Goal: Navigation & Orientation: Understand site structure

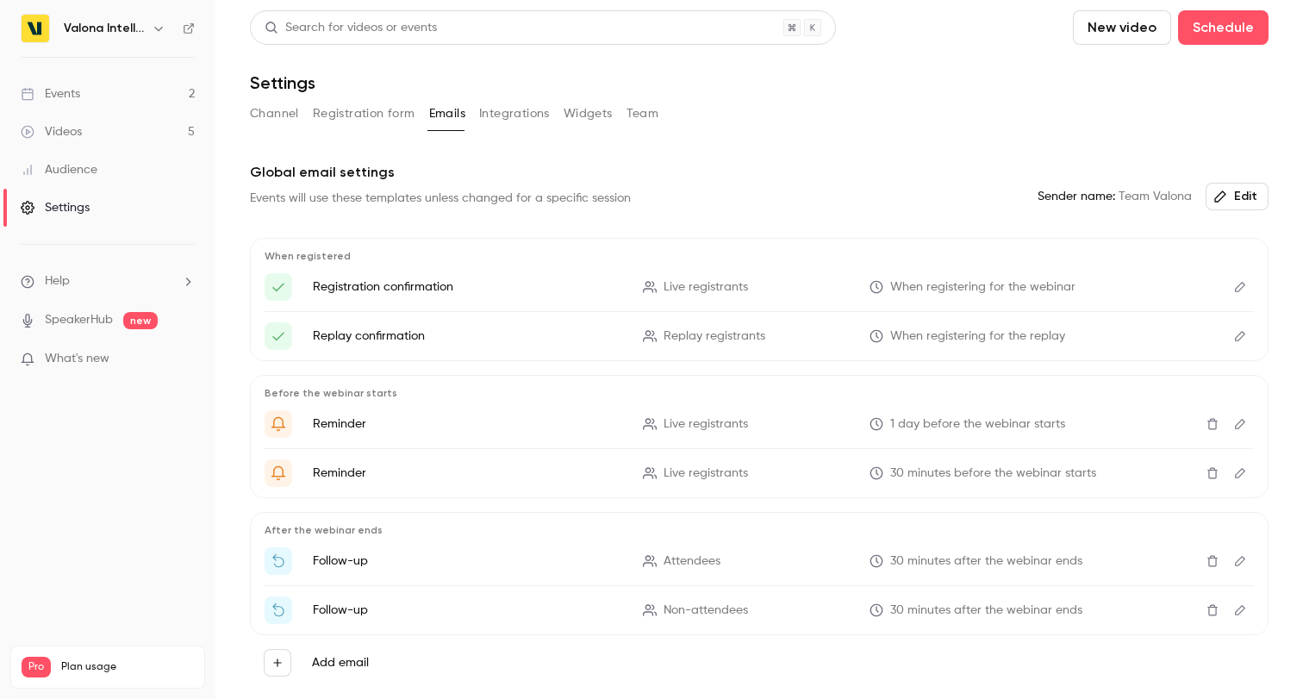
click at [115, 96] on link "Events 2" at bounding box center [107, 94] width 215 height 38
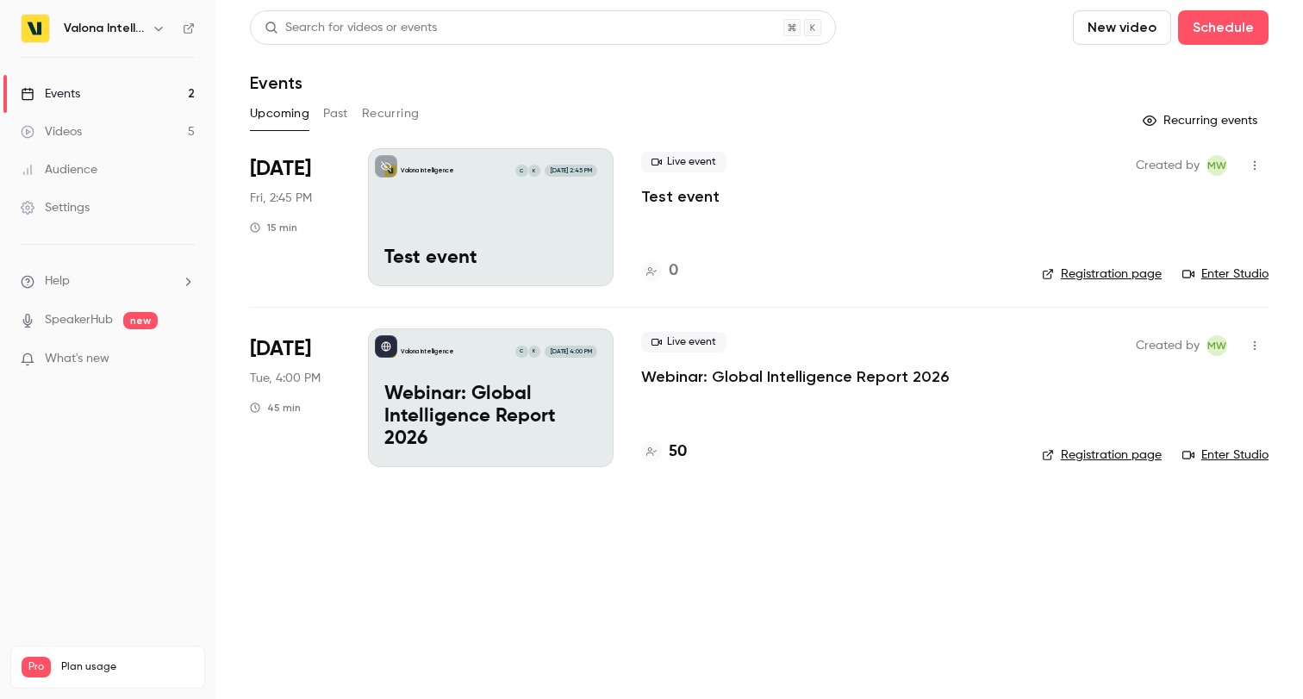
click at [1233, 277] on link "Enter Studio" at bounding box center [1226, 273] width 86 height 17
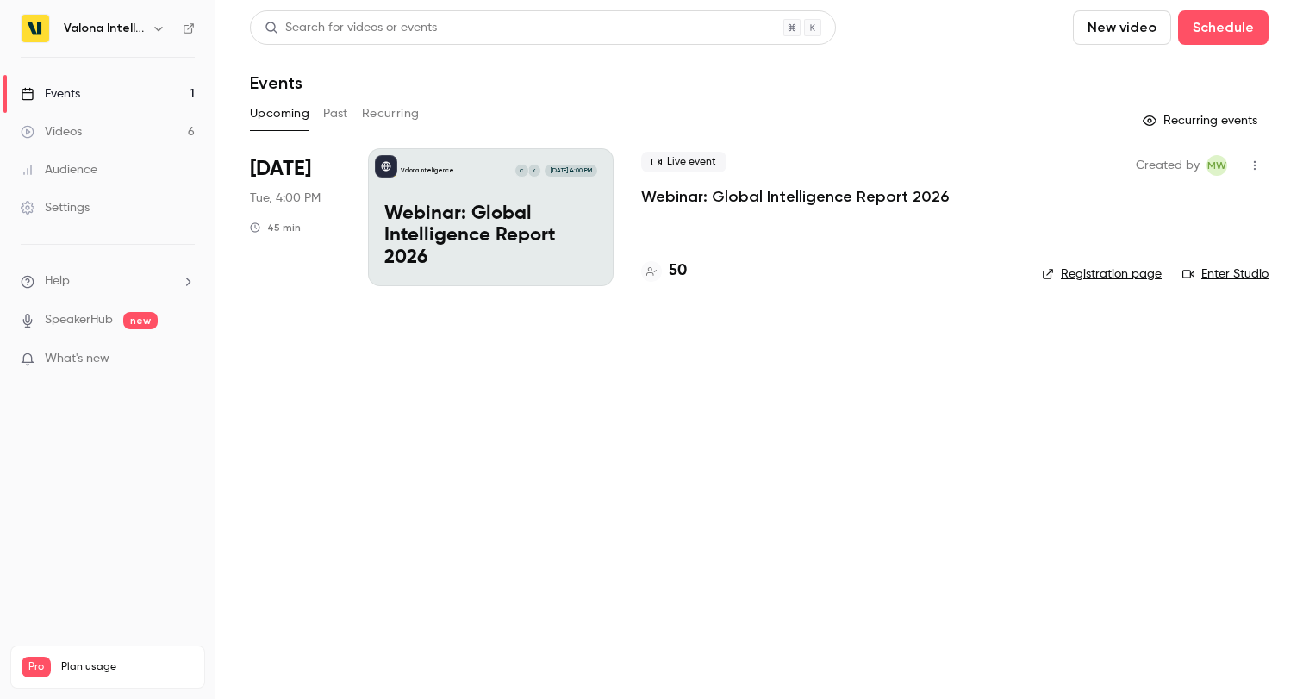
click at [347, 109] on button "Past" at bounding box center [335, 114] width 25 height 28
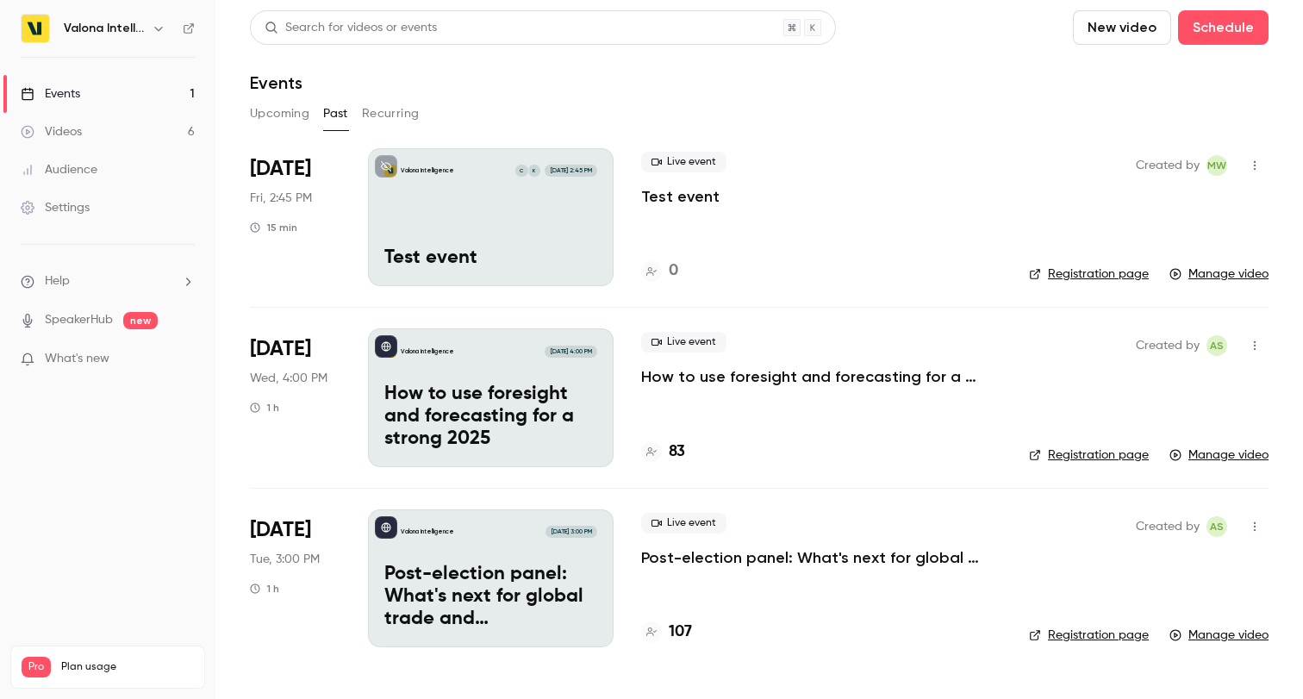
click at [1260, 166] on icon "button" at bounding box center [1255, 165] width 14 height 12
click at [933, 199] on div at bounding box center [651, 349] width 1303 height 699
click at [278, 115] on button "Upcoming" at bounding box center [279, 114] width 59 height 28
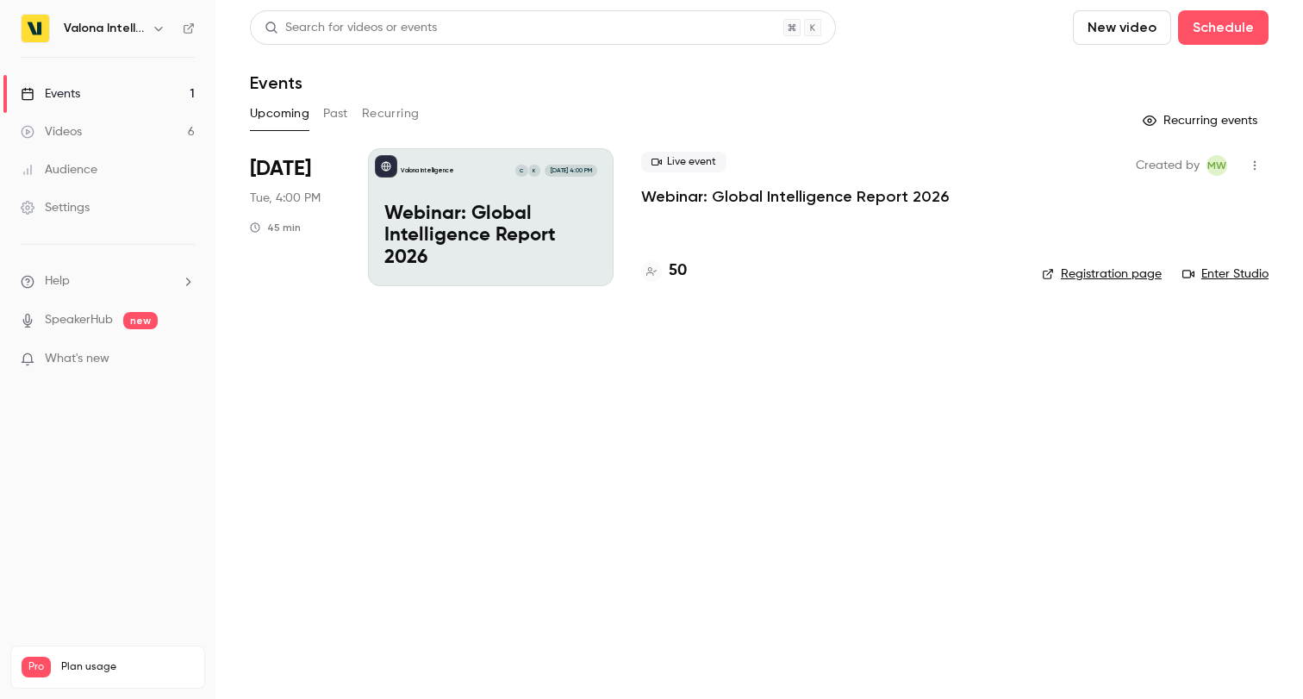
click at [102, 197] on link "Settings" at bounding box center [107, 208] width 215 height 38
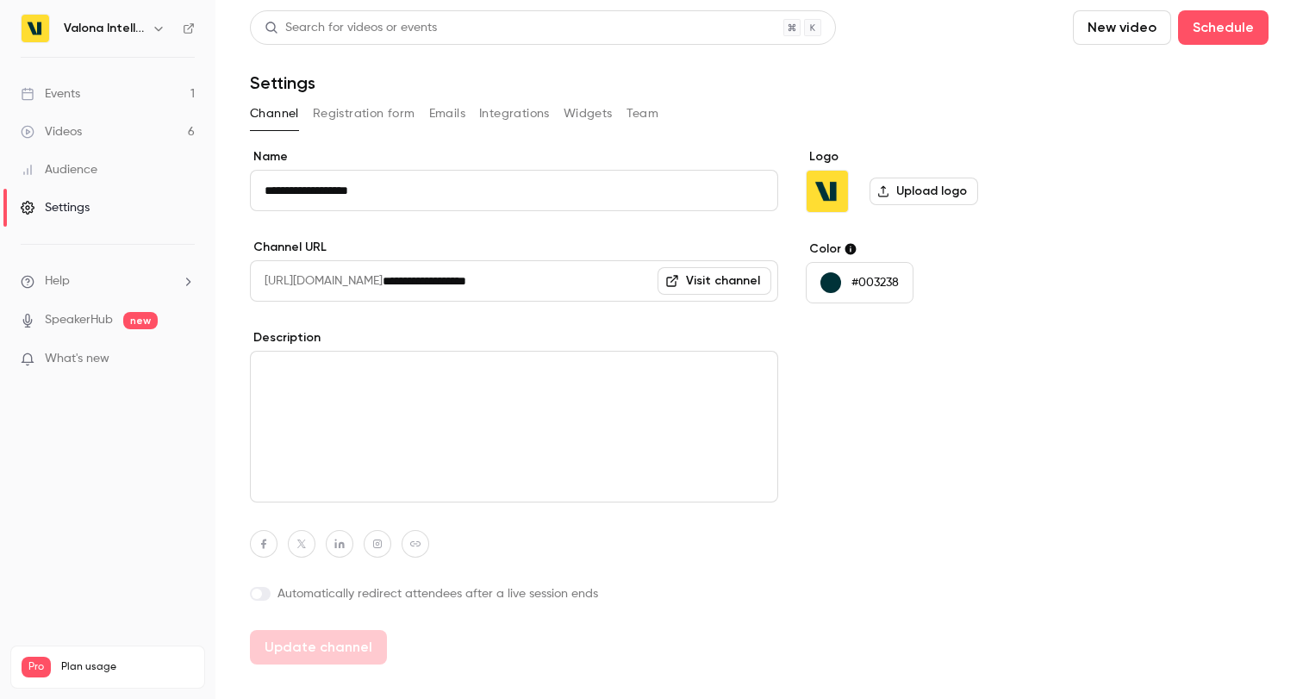
click at [639, 110] on button "Team" at bounding box center [643, 114] width 33 height 28
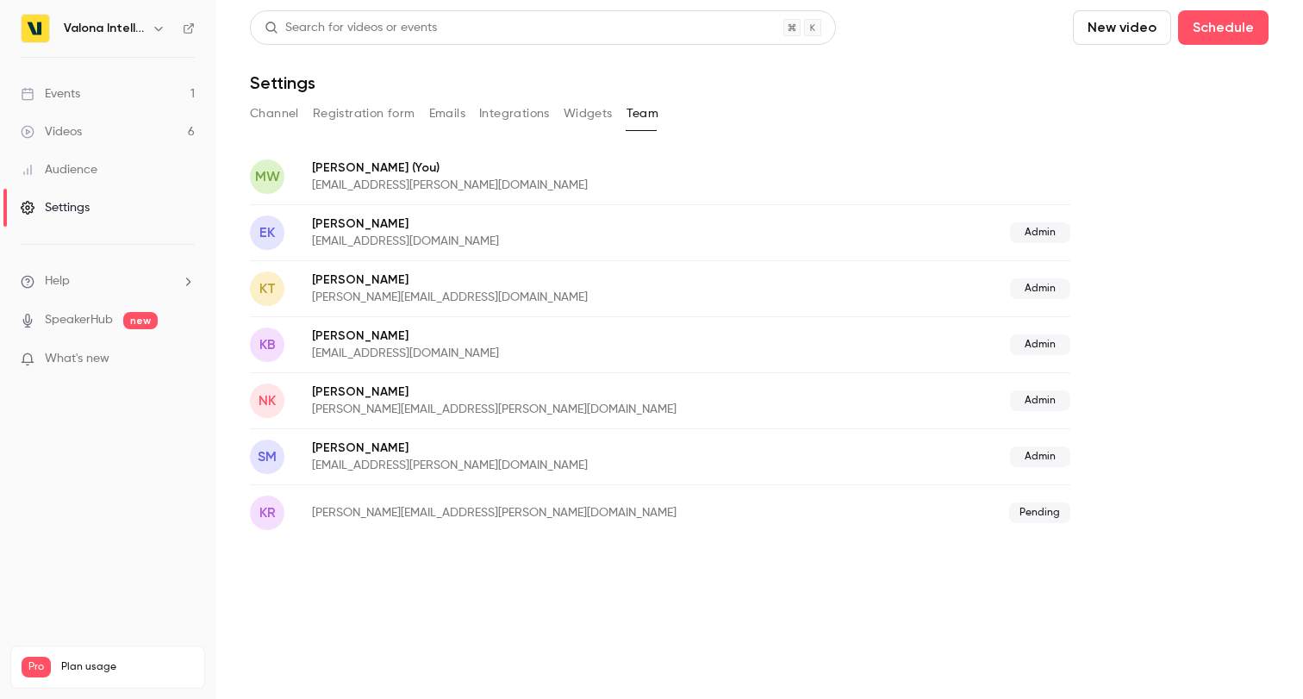
click at [579, 120] on button "Widgets" at bounding box center [588, 114] width 49 height 28
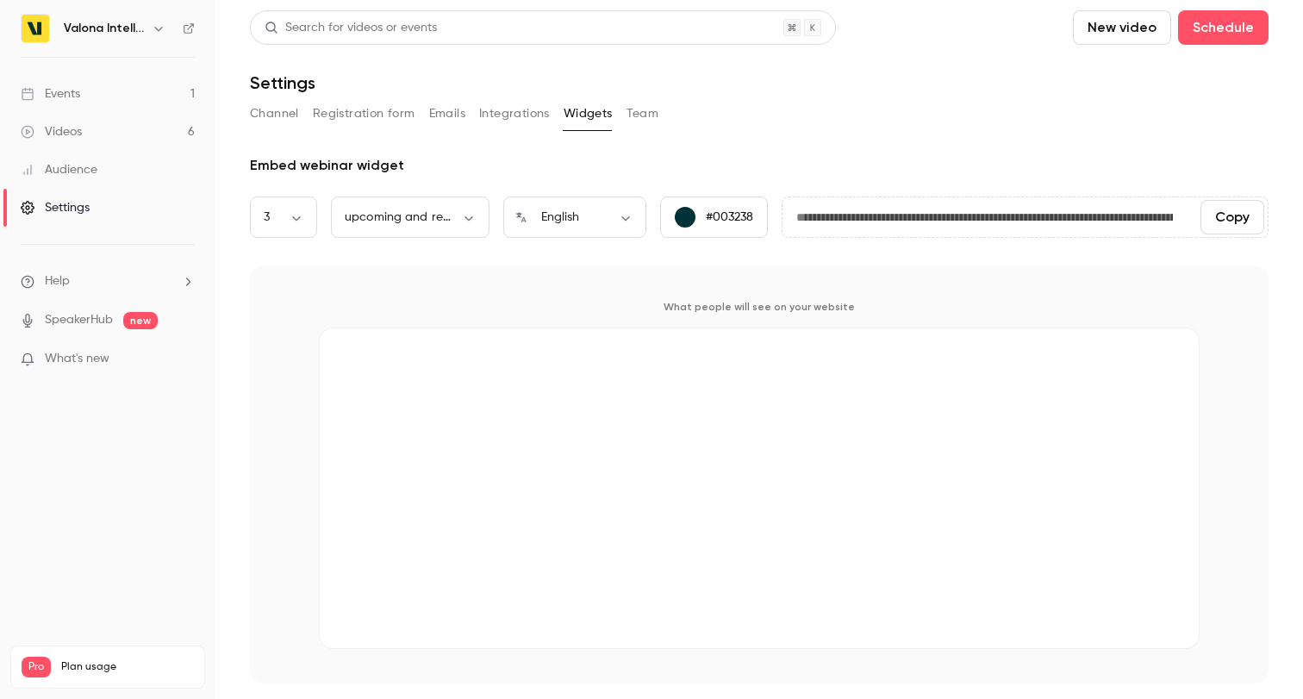
click at [521, 116] on button "Integrations" at bounding box center [514, 114] width 71 height 28
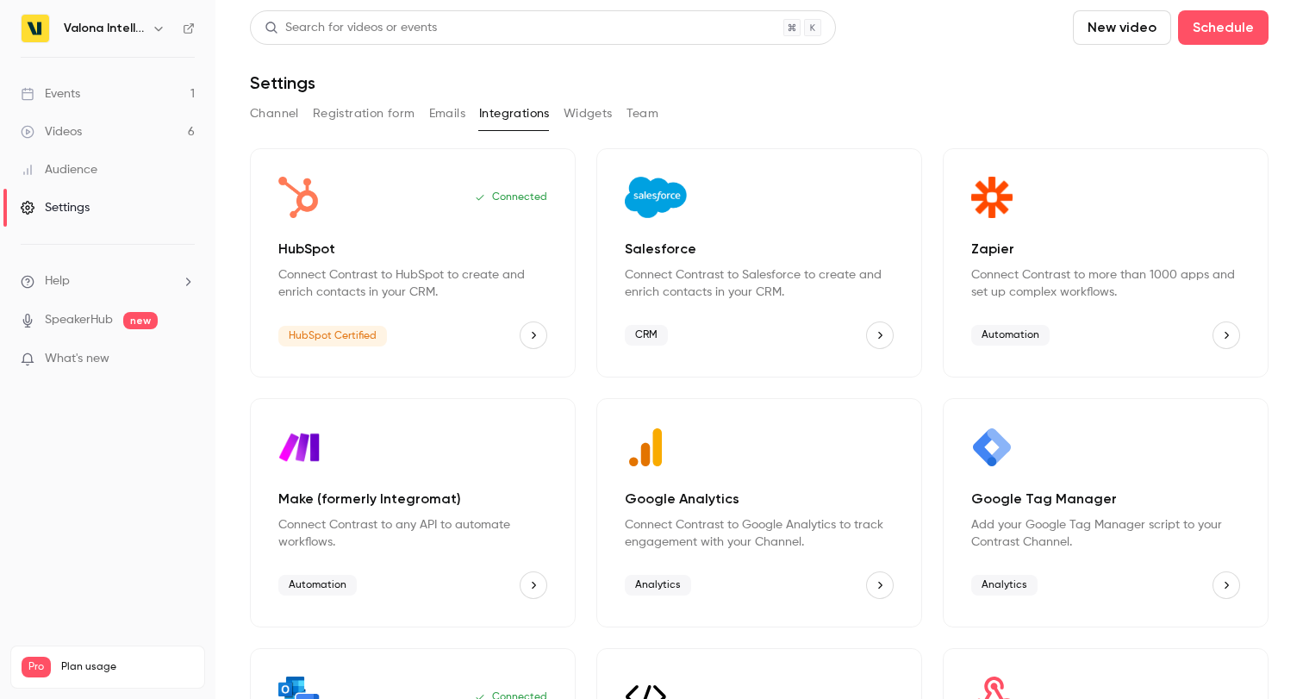
click at [467, 115] on div "Channel Registration form Emails Integrations Widgets Team" at bounding box center [759, 114] width 1019 height 28
click at [377, 115] on button "Registration form" at bounding box center [364, 114] width 103 height 28
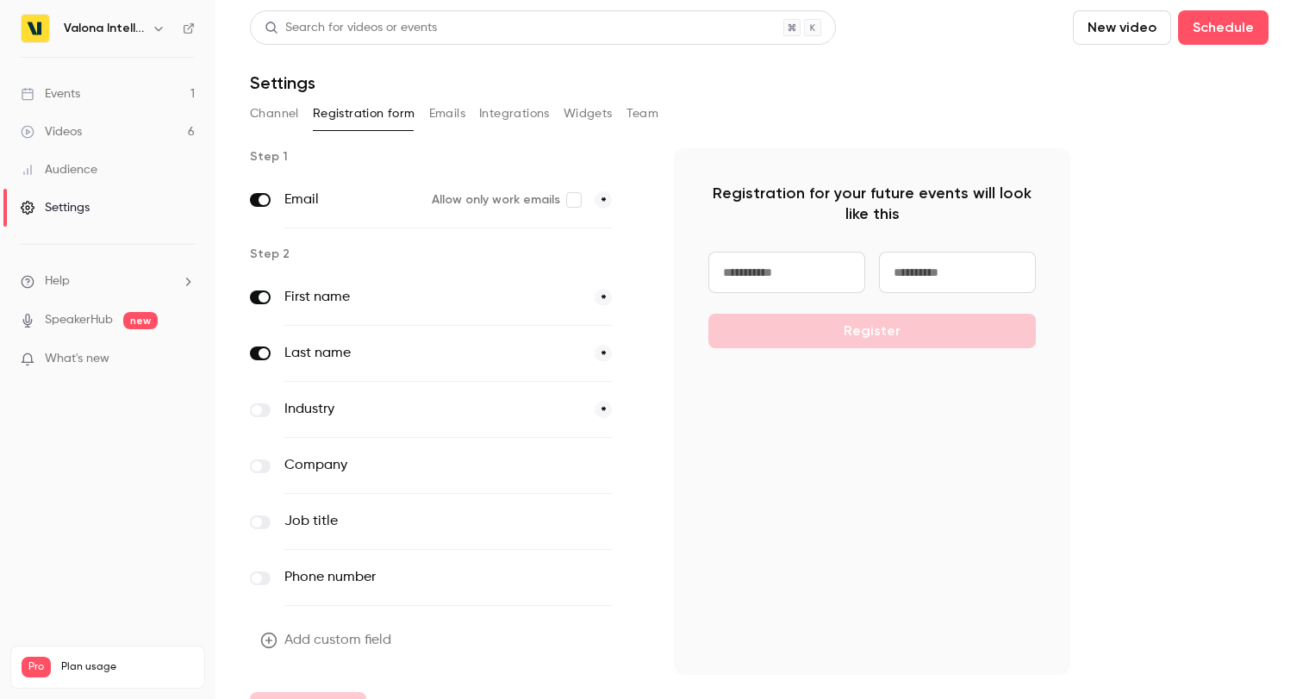
scroll to position [38, 0]
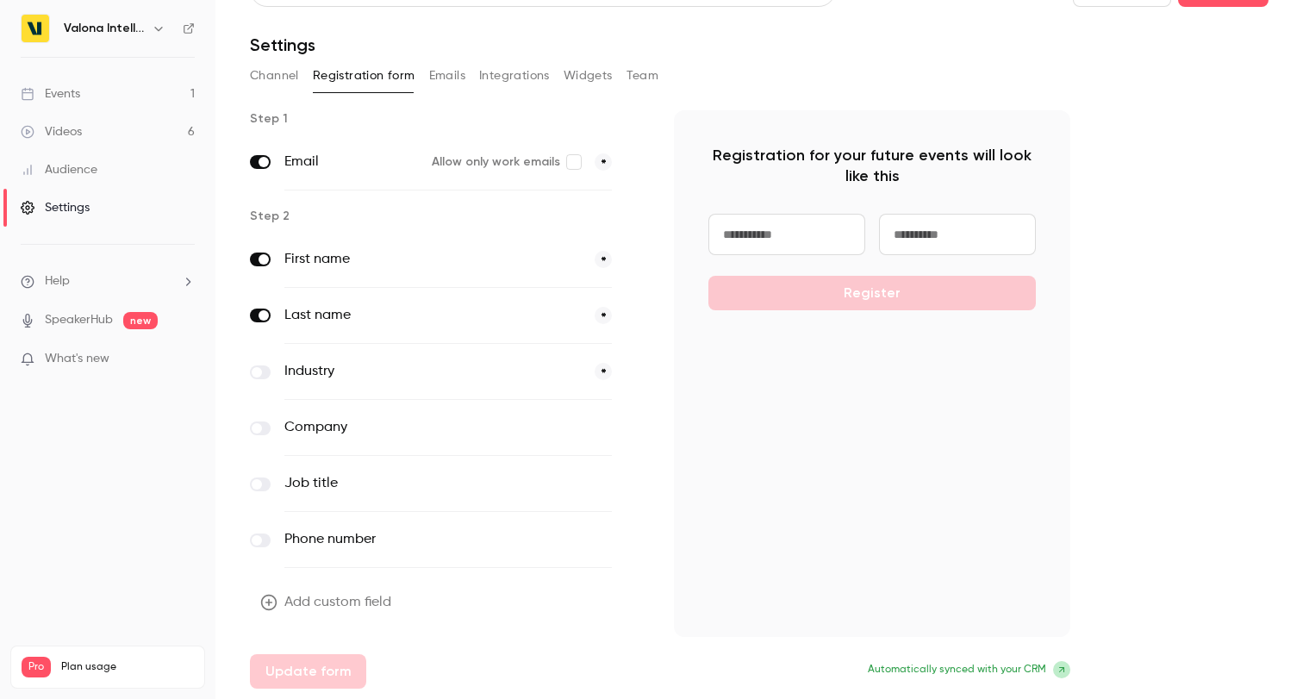
click at [112, 158] on link "Audience" at bounding box center [107, 170] width 215 height 38
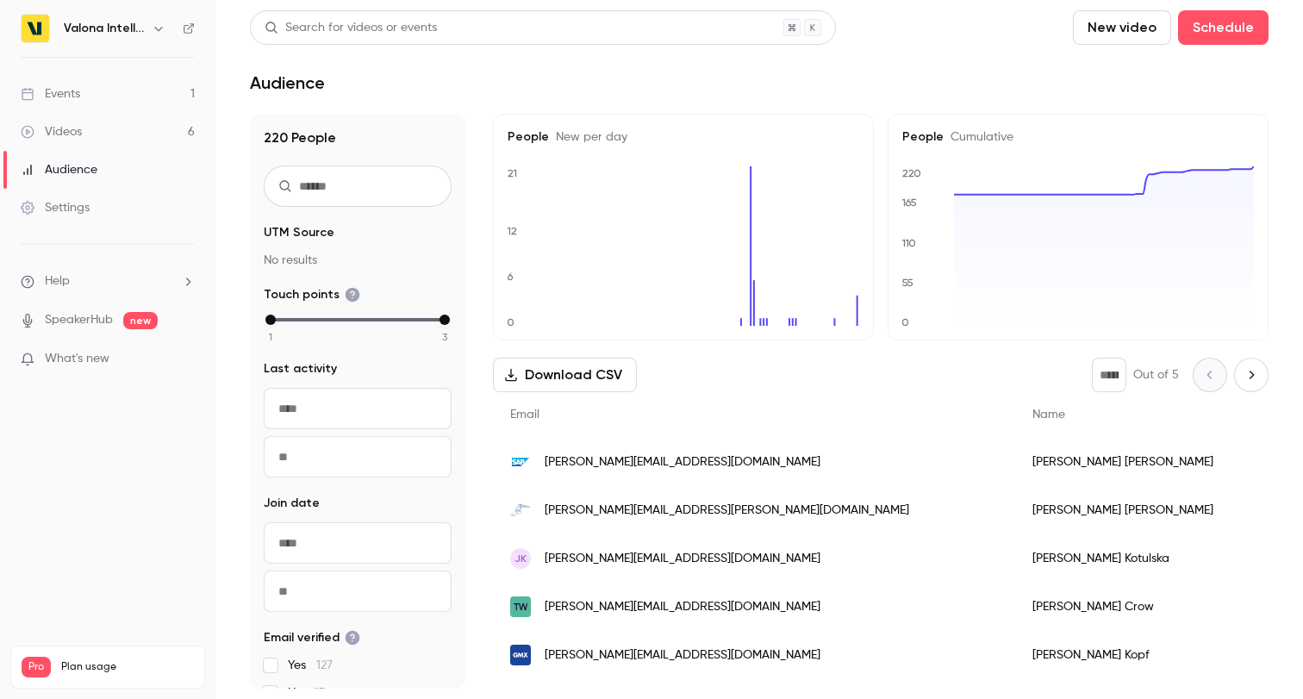
click at [141, 140] on link "Videos 6" at bounding box center [107, 132] width 215 height 38
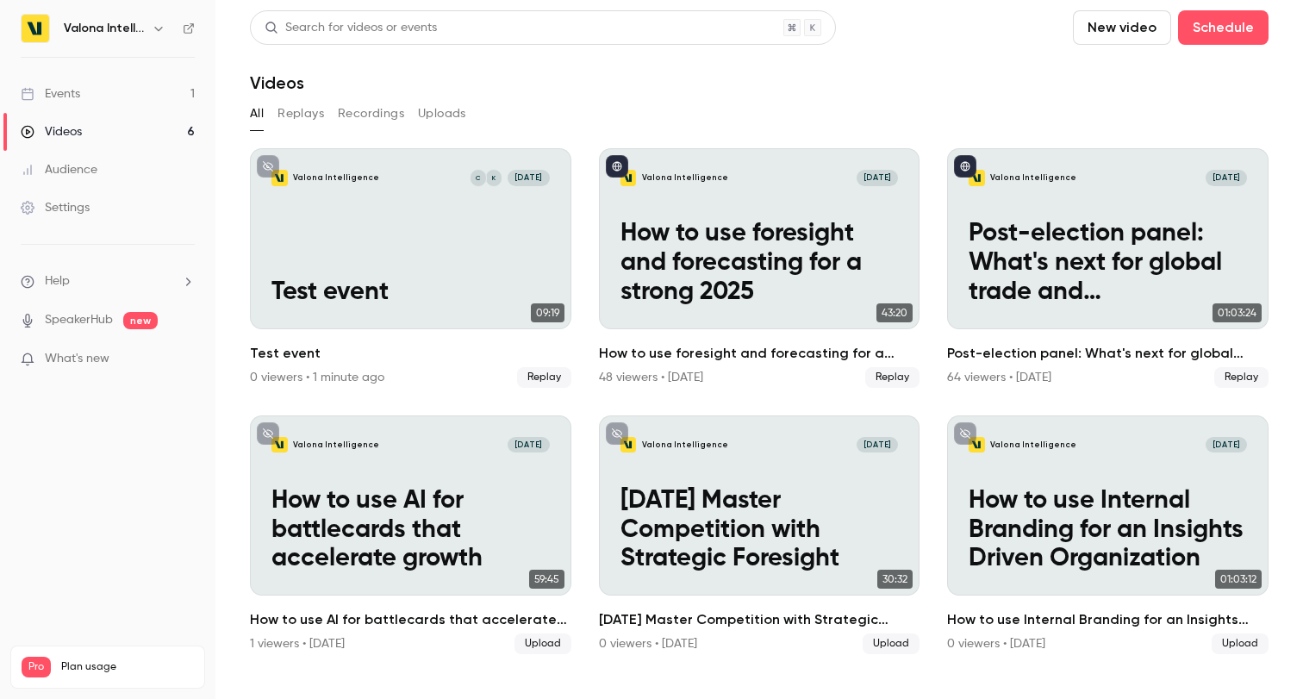
click at [90, 95] on link "Events 1" at bounding box center [107, 94] width 215 height 38
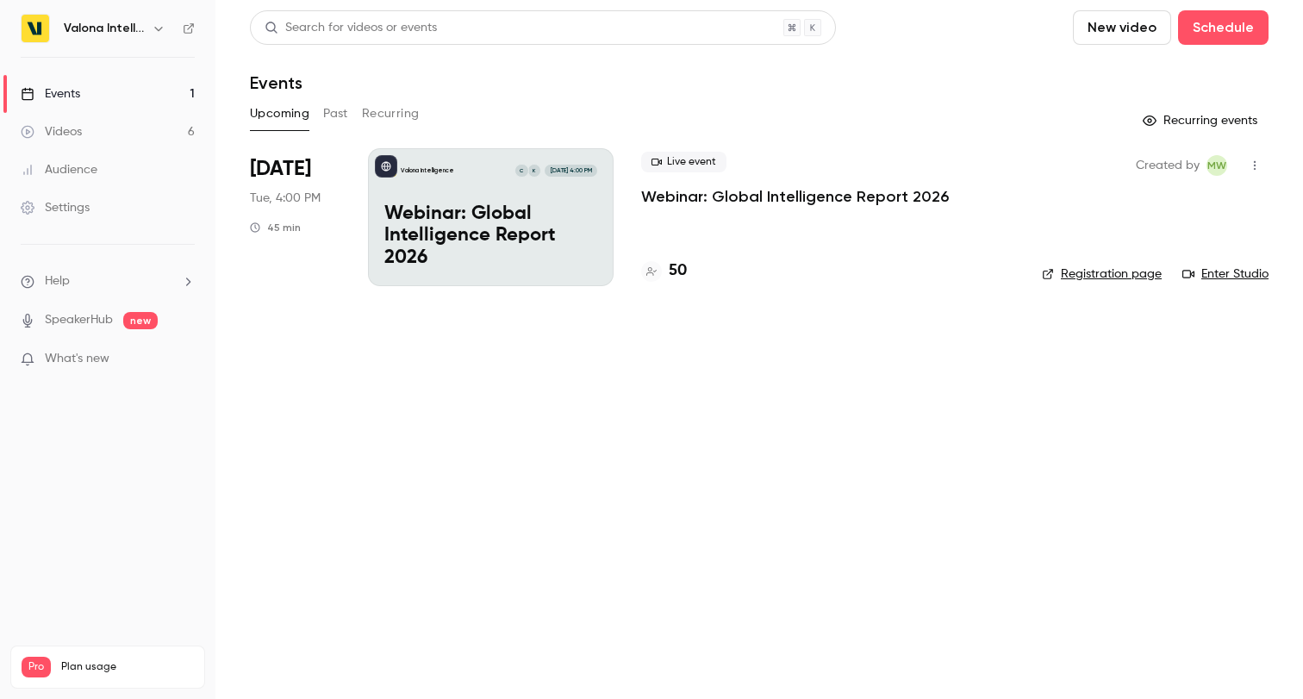
click at [84, 359] on span "What's new" at bounding box center [77, 359] width 65 height 18
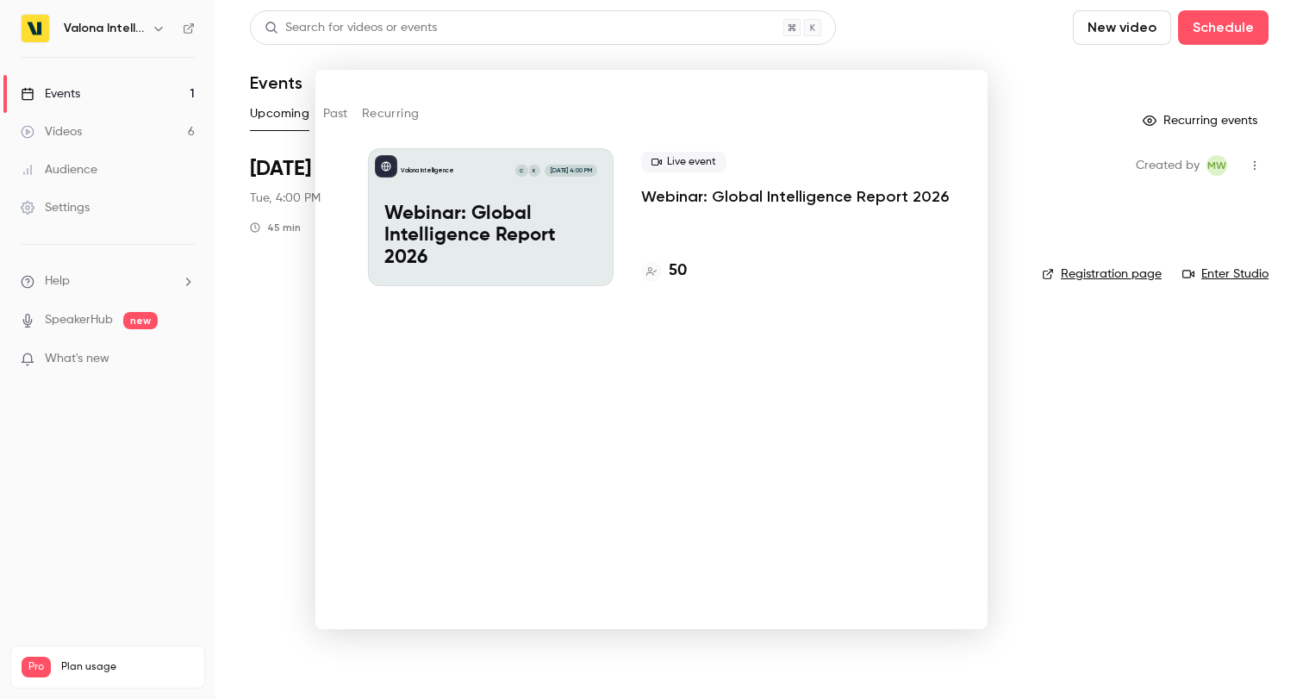
click at [1030, 451] on div at bounding box center [651, 349] width 1303 height 699
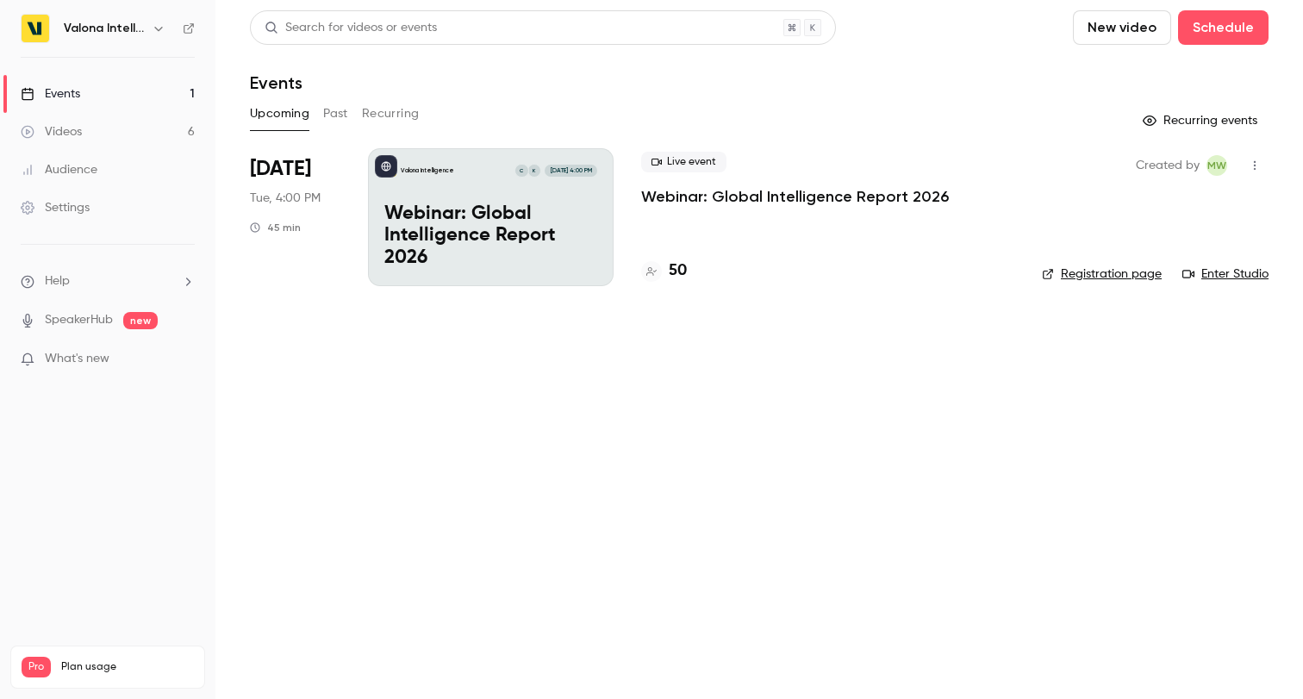
click at [60, 142] on link "Videos 6" at bounding box center [107, 132] width 215 height 38
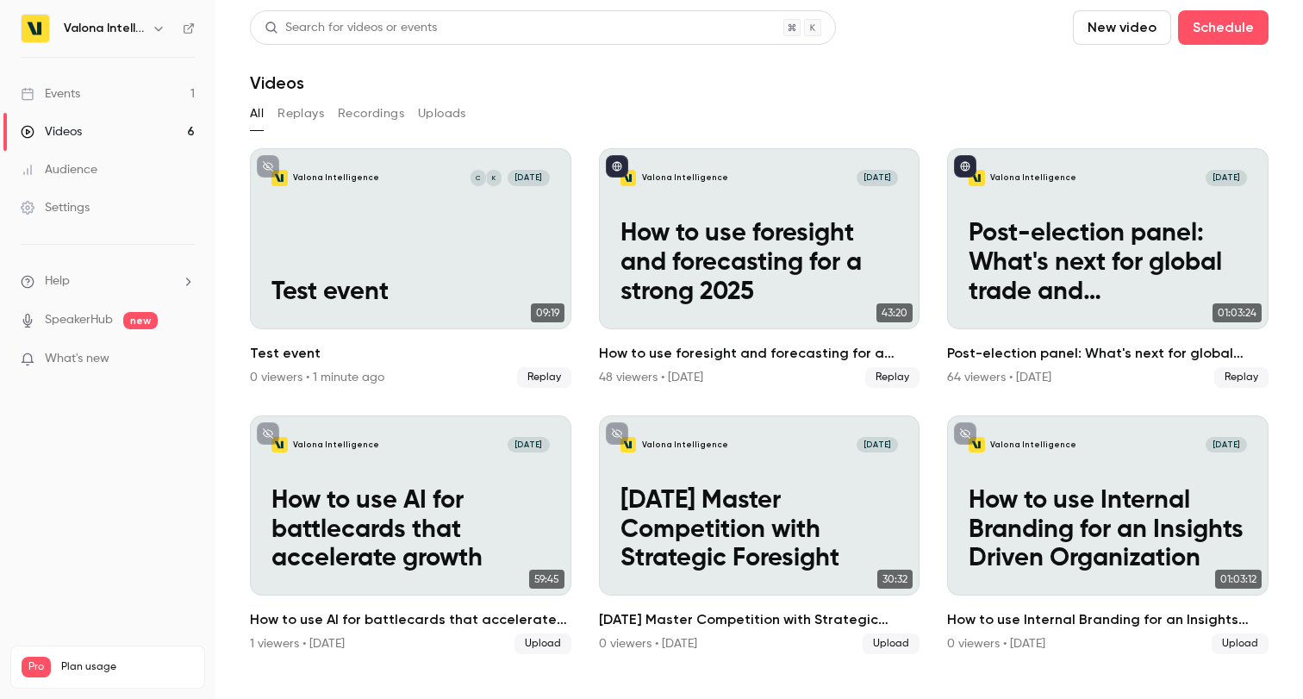
click at [135, 166] on link "Audience" at bounding box center [107, 170] width 215 height 38
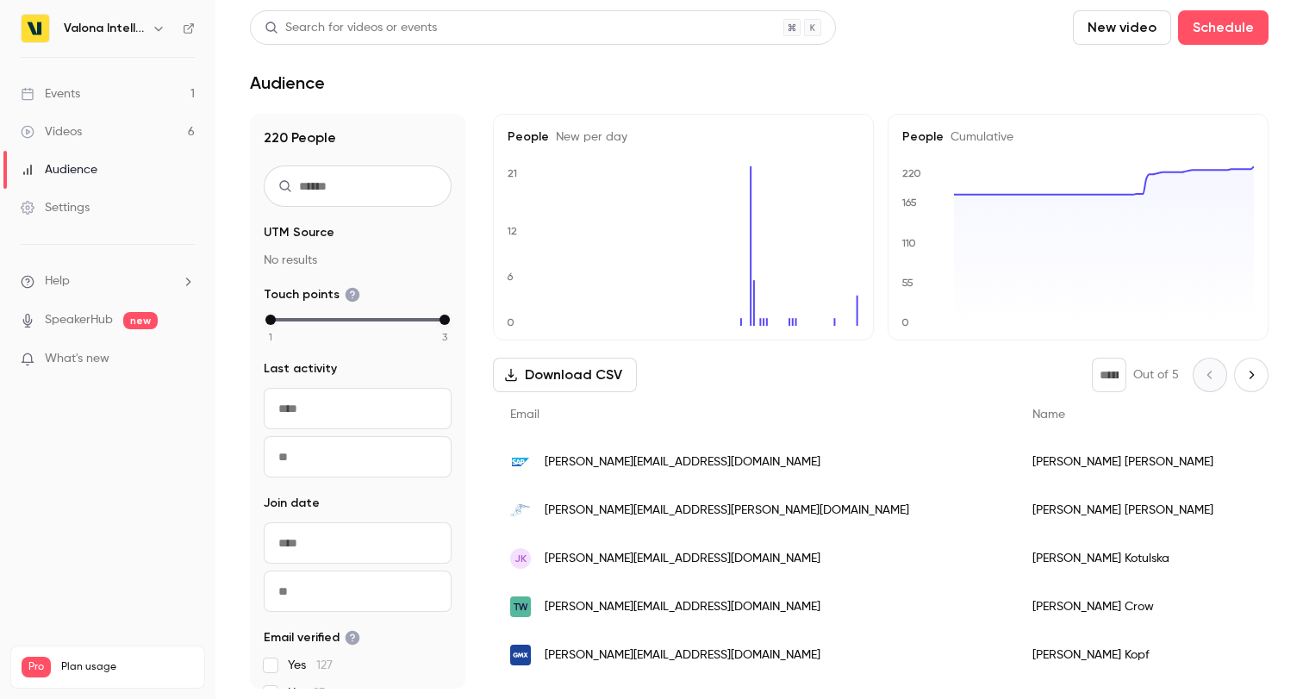
click at [123, 206] on link "Settings" at bounding box center [107, 208] width 215 height 38
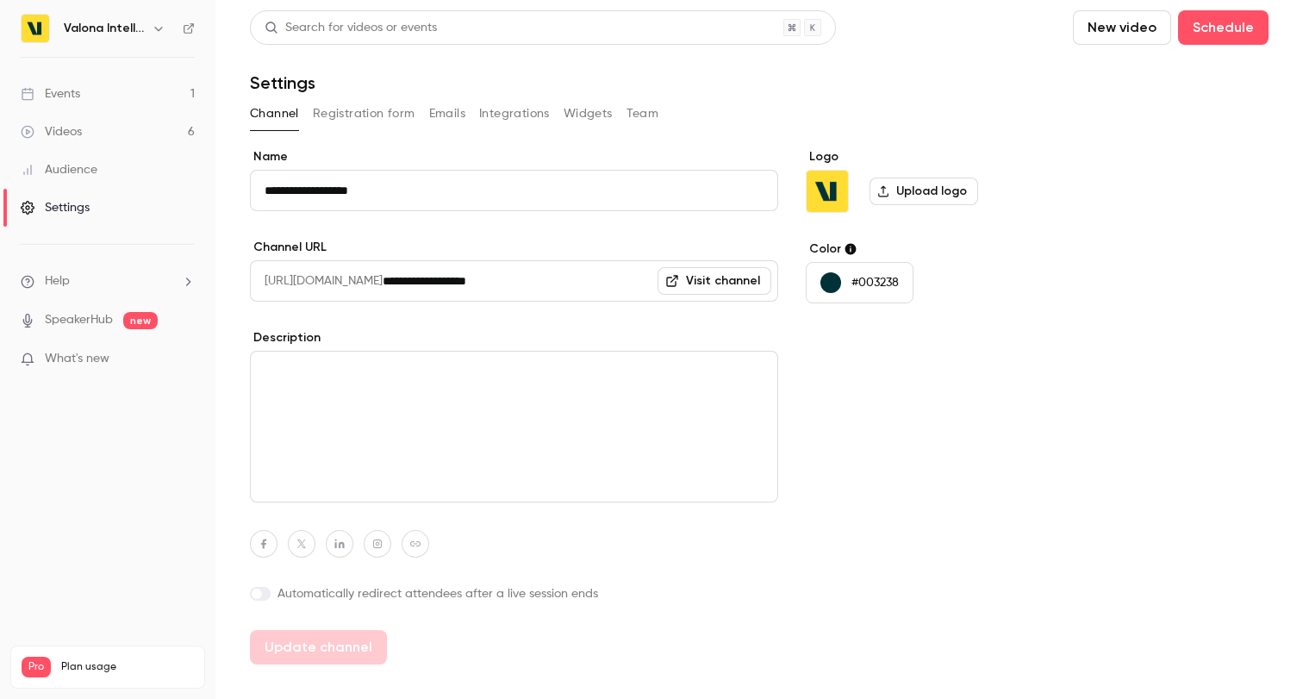
click at [139, 16] on div "Valona Intelligence" at bounding box center [108, 28] width 174 height 29
click at [138, 26] on h6 "Valona Intelligence" at bounding box center [104, 28] width 81 height 17
click at [162, 34] on icon "button" at bounding box center [159, 29] width 14 height 14
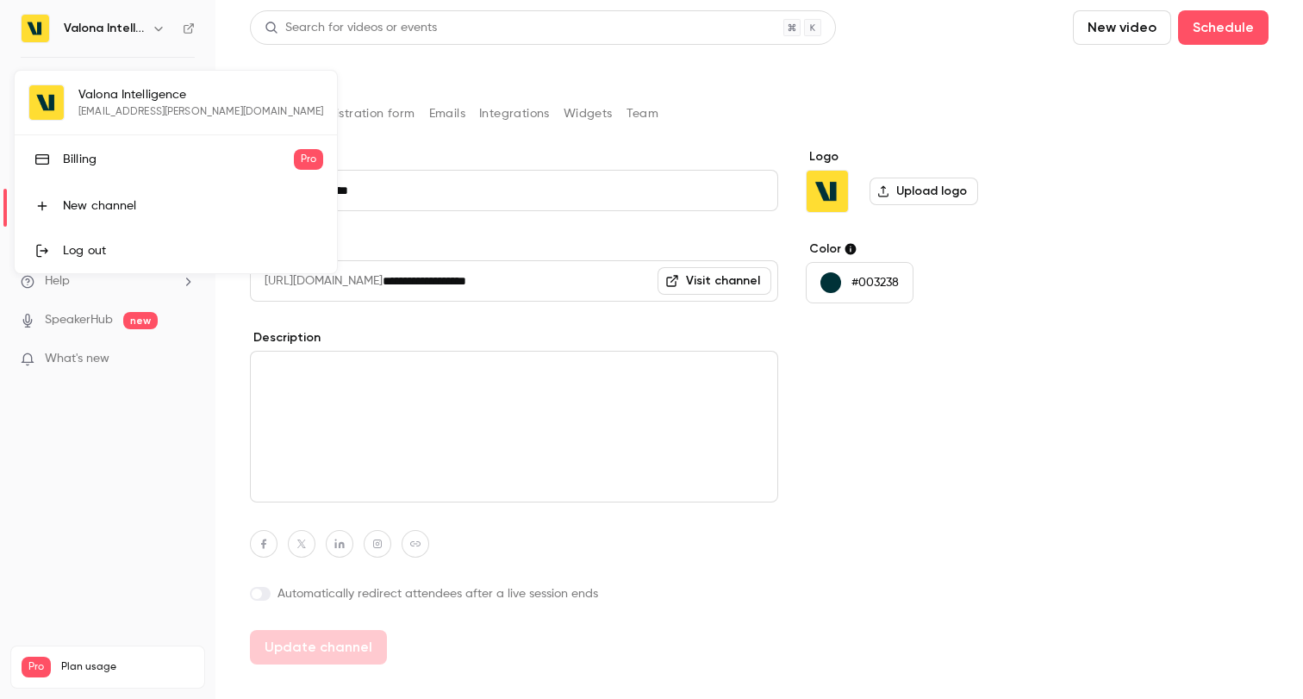
click at [152, 104] on div "Valona Intelligence [EMAIL_ADDRESS][PERSON_NAME][DOMAIN_NAME] Billing Pro New c…" at bounding box center [176, 172] width 322 height 203
click at [117, 88] on div "Valona Intelligence [EMAIL_ADDRESS][PERSON_NAME][DOMAIN_NAME] Billing Pro New c…" at bounding box center [176, 172] width 322 height 203
click at [51, 111] on div "Valona Intelligence [EMAIL_ADDRESS][PERSON_NAME][DOMAIN_NAME] Billing Pro New c…" at bounding box center [176, 172] width 322 height 203
click at [72, 481] on div at bounding box center [651, 349] width 1303 height 699
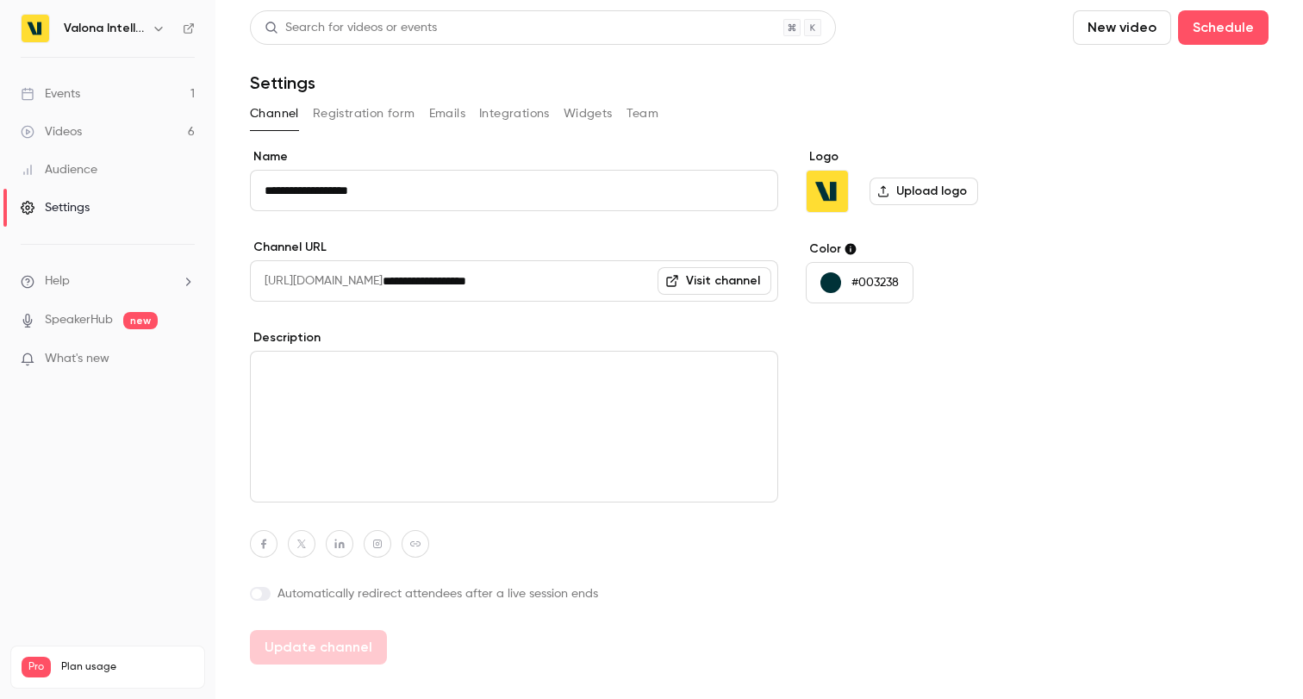
click at [65, 660] on span "Plan usage" at bounding box center [127, 667] width 133 height 14
drag, startPoint x: 192, startPoint y: 647, endPoint x: 18, endPoint y: 648, distance: 174.1
click at [18, 648] on div "Pro Plan usage Videos 6 / 150 Monthly registrants 8 / 250" at bounding box center [107, 667] width 195 height 43
click at [181, 510] on nav "Valona Intelligence Events 1 Videos 6 Audience Settings Help SpeakerHub new Wha…" at bounding box center [107, 349] width 215 height 699
